Goal: Communication & Community: Ask a question

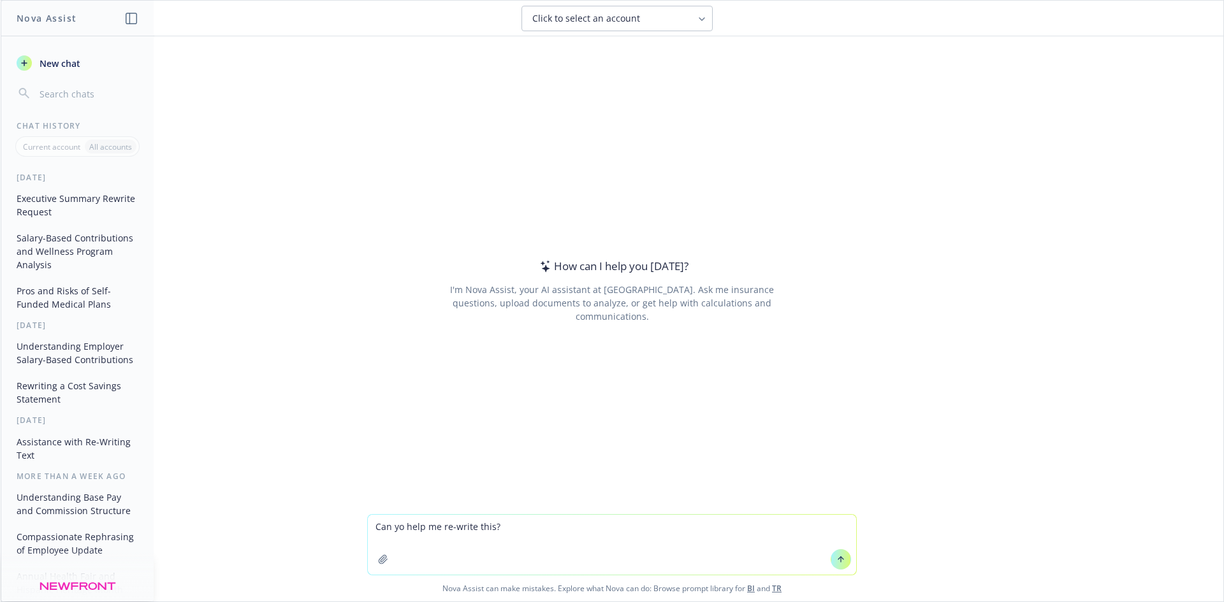
type textarea "Can yo help me re-write this? Option 1 Renewing as is with the negotiated renew…"
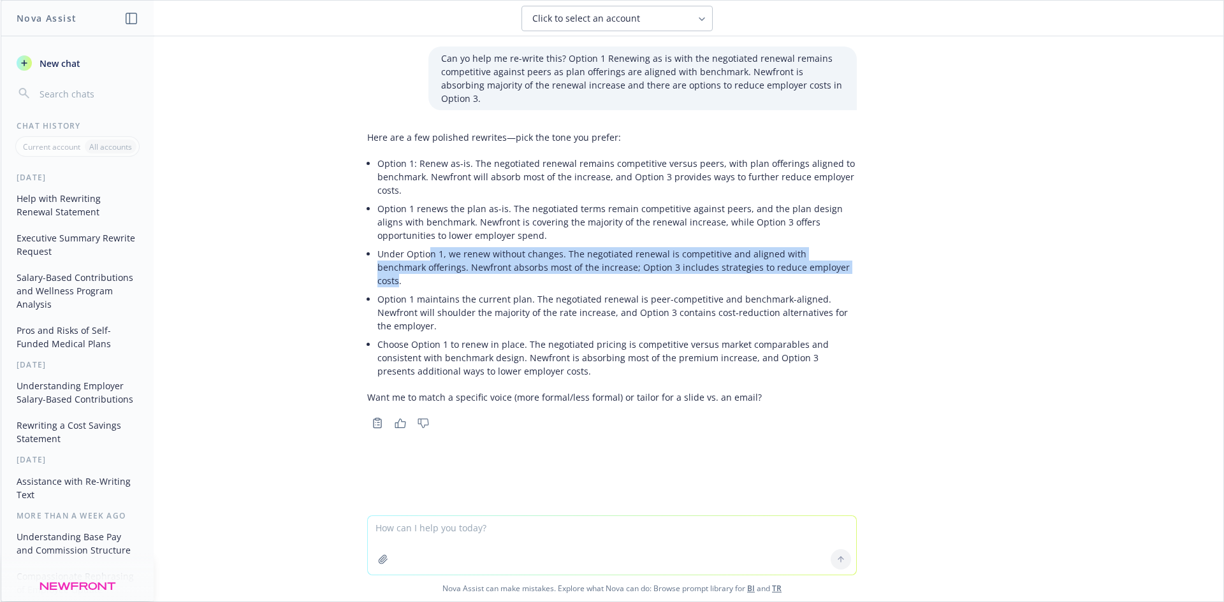
drag, startPoint x: 805, startPoint y: 252, endPoint x: 424, endPoint y: 239, distance: 381.3
click at [424, 247] on p "Under Option 1, we renew without changes. The negotiated renewal is competitive…" at bounding box center [616, 267] width 479 height 40
